Goal: Task Accomplishment & Management: Manage account settings

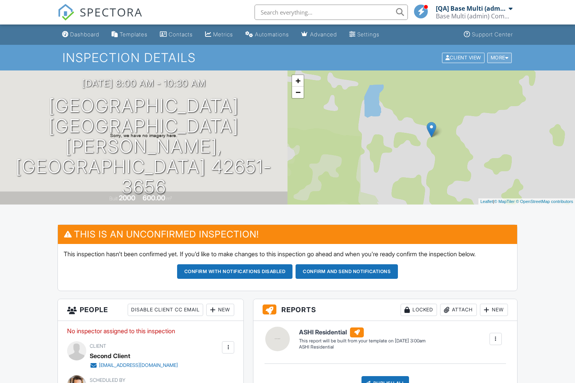
click at [498, 57] on div "More" at bounding box center [499, 57] width 25 height 10
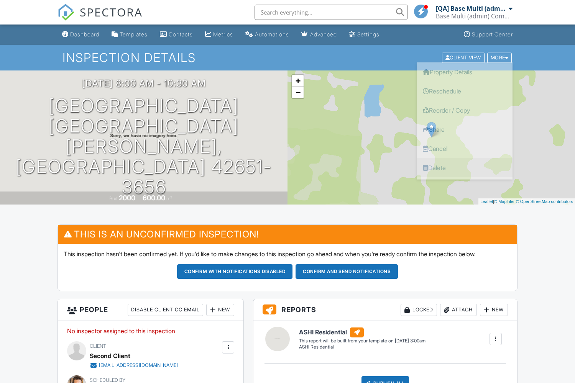
click at [464, 167] on link "Delete" at bounding box center [464, 167] width 96 height 19
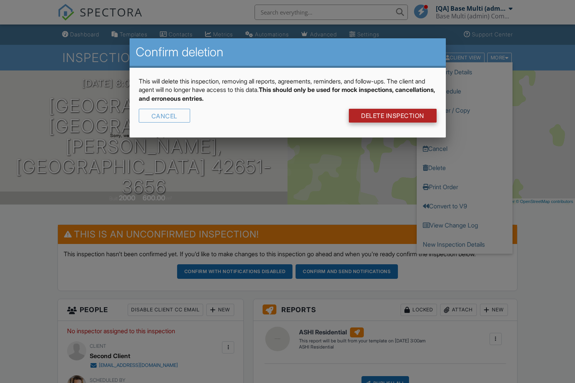
click at [391, 116] on link "DELETE Inspection" at bounding box center [393, 116] width 88 height 14
